Goal: Task Accomplishment & Management: Use online tool/utility

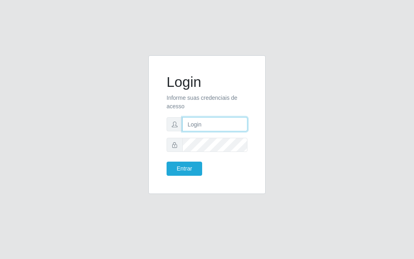
click at [225, 129] on input "text" at bounding box center [215, 124] width 65 height 14
type input "[PERSON_NAME]"
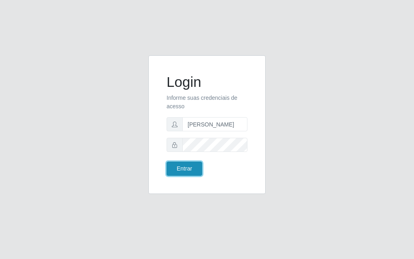
click at [178, 172] on button "Entrar" at bounding box center [185, 169] width 36 height 14
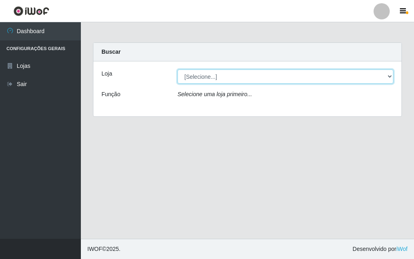
click at [393, 79] on select "[Selecione...] Divino Fogão" at bounding box center [286, 77] width 216 height 14
select select "499"
click at [178, 70] on select "[Selecione...] Divino Fogão" at bounding box center [286, 77] width 216 height 14
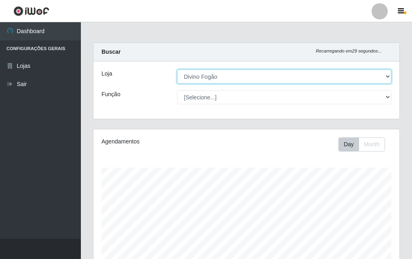
scroll to position [168, 306]
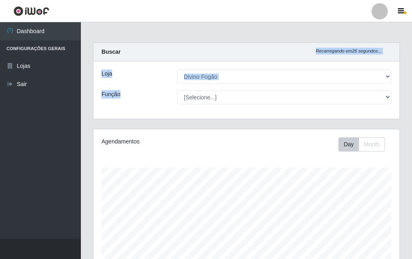
drag, startPoint x: 412, startPoint y: 54, endPoint x: 414, endPoint y: 58, distance: 4.7
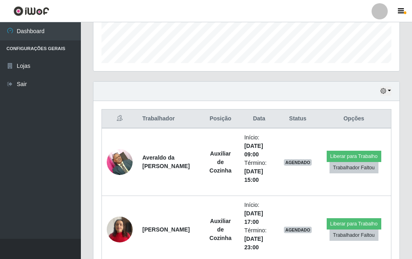
scroll to position [228, 0]
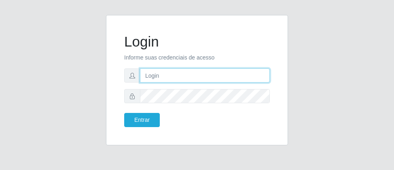
click at [187, 77] on input "text" at bounding box center [205, 75] width 130 height 14
type input "[PERSON_NAME]"
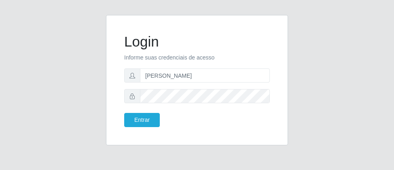
click at [199, 84] on form "Login Informe suas credenciais de acesso [PERSON_NAME] Entrar" at bounding box center [197, 80] width 146 height 94
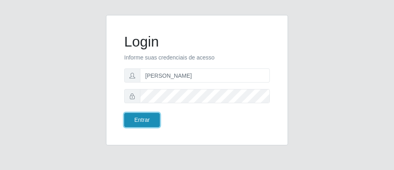
click at [142, 123] on button "Entrar" at bounding box center [142, 120] width 36 height 14
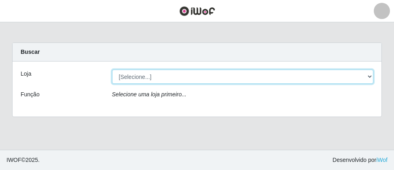
click at [357, 79] on select "[Selecione...] Divino Fogão" at bounding box center [243, 77] width 262 height 14
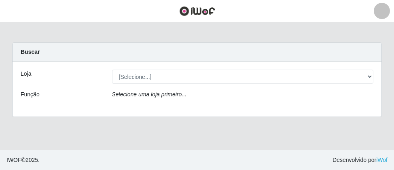
click at [166, 108] on div "Loja [Selecione...] Divino Fogão Função Selecione uma loja primeiro..." at bounding box center [197, 89] width 369 height 55
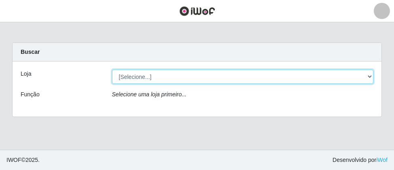
click at [271, 80] on select "[Selecione...] Divino Fogão" at bounding box center [243, 77] width 262 height 14
select select "499"
click at [112, 70] on select "[Selecione...] Divino Fogão" at bounding box center [243, 77] width 262 height 14
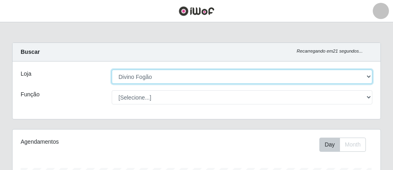
scroll to position [168, 368]
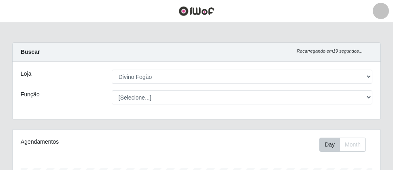
drag, startPoint x: 392, startPoint y: 44, endPoint x: 394, endPoint y: 55, distance: 11.9
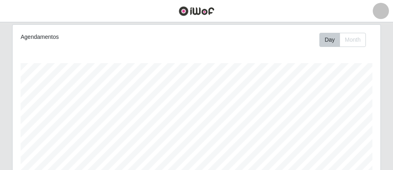
scroll to position [325, 0]
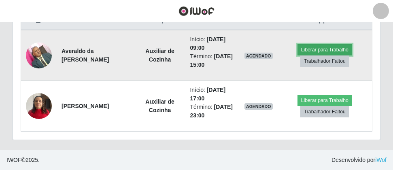
click at [309, 49] on button "Liberar para Trabalho" at bounding box center [324, 49] width 55 height 11
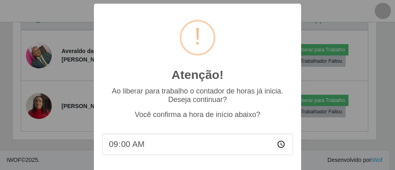
click at [206, 155] on input "09:00" at bounding box center [197, 144] width 191 height 21
click at [342, 53] on div "Atenção! × Ao liberar para trabalho o contador de horas já inicia. Deseja conti…" at bounding box center [197, 85] width 395 height 170
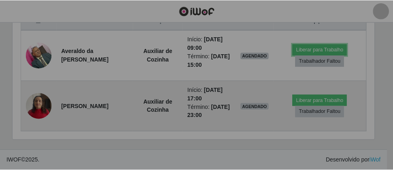
scroll to position [168, 368]
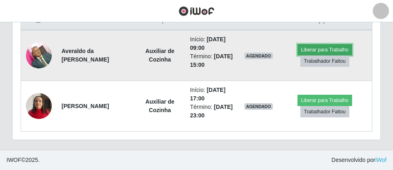
click at [318, 48] on button "Liberar para Trabalho" at bounding box center [324, 49] width 55 height 11
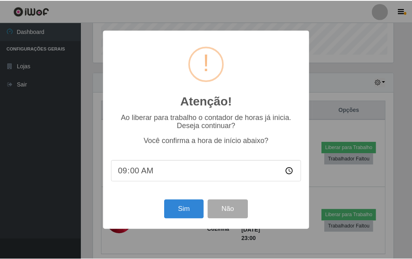
scroll to position [404510, 404375]
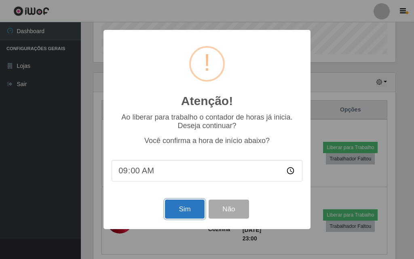
click at [202, 170] on button "Sim" at bounding box center [184, 209] width 39 height 19
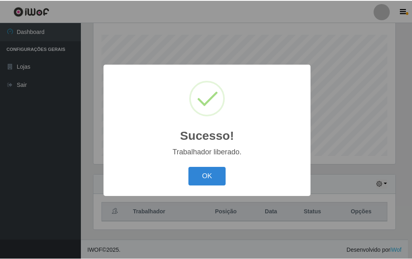
scroll to position [168, 302]
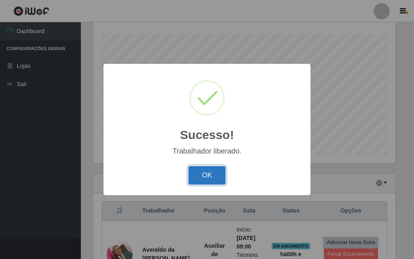
click at [221, 170] on button "OK" at bounding box center [208, 175] width 38 height 19
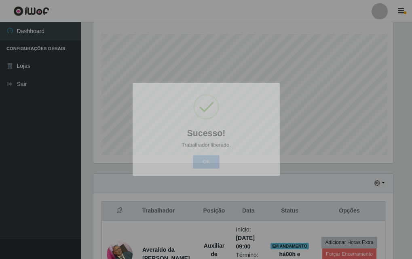
scroll to position [168, 306]
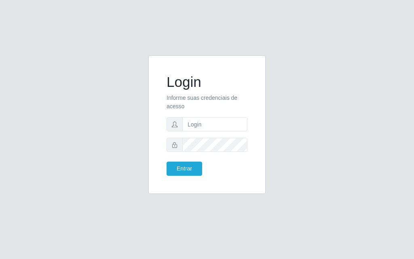
click at [217, 133] on form "Login Informe suas credenciais de acesso Entrar" at bounding box center [207, 125] width 81 height 102
click at [216, 127] on input "text" at bounding box center [215, 124] width 65 height 14
type input "luiz@divinofogao"
click at [167, 162] on button "Entrar" at bounding box center [185, 169] width 36 height 14
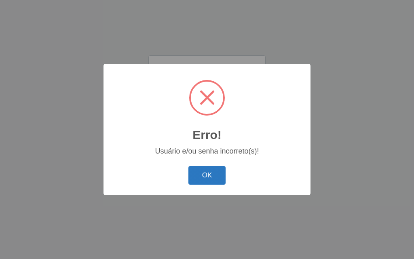
click at [208, 177] on button "OK" at bounding box center [208, 175] width 38 height 19
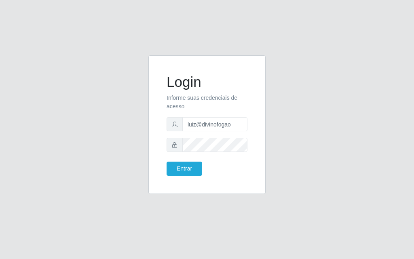
click at [231, 154] on form "Login Informe suas credenciais de acesso [PERSON_NAME] Entrar" at bounding box center [207, 125] width 81 height 102
click at [167, 162] on button "Entrar" at bounding box center [185, 169] width 36 height 14
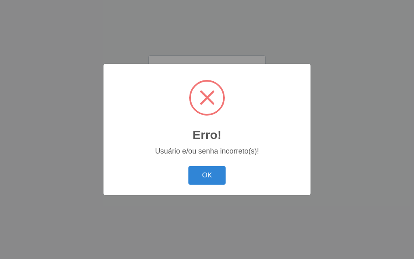
click at [195, 172] on div "OK Cancel" at bounding box center [207, 175] width 191 height 23
click at [200, 172] on button "OK" at bounding box center [208, 175] width 38 height 19
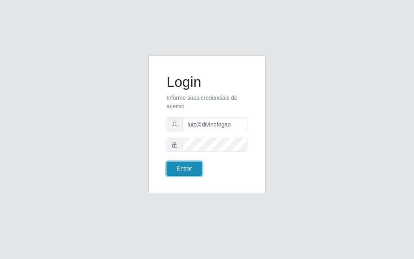
click at [189, 167] on button "Entrar" at bounding box center [185, 169] width 36 height 14
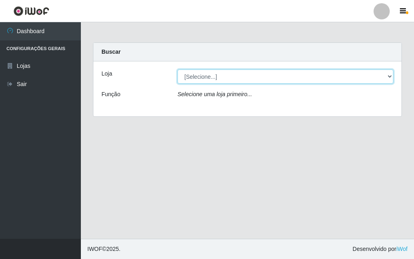
drag, startPoint x: 199, startPoint y: 71, endPoint x: 203, endPoint y: 76, distance: 6.1
click at [199, 71] on select "[Selecione...] Divino Fogão" at bounding box center [286, 77] width 216 height 14
select select "499"
click at [178, 70] on select "[Selecione...] Divino Fogão" at bounding box center [286, 77] width 216 height 14
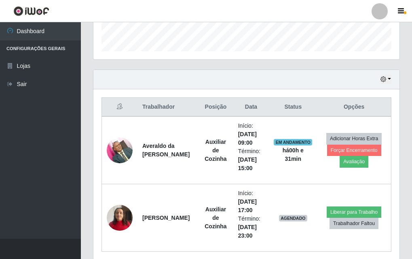
scroll to position [269, 0]
